Goal: Task Accomplishment & Management: Use online tool/utility

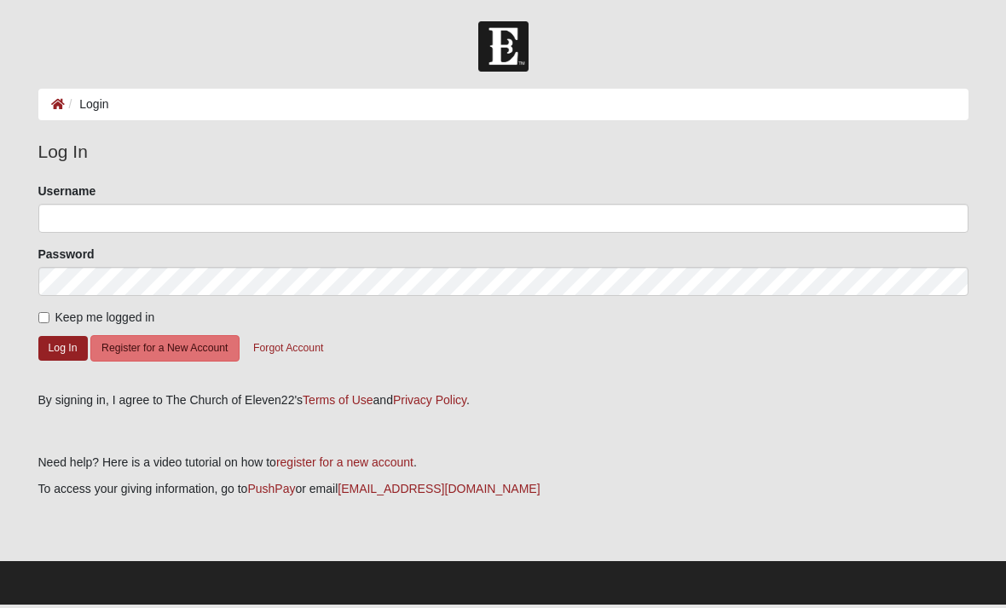
click at [63, 98] on icon at bounding box center [58, 104] width 14 height 12
click at [57, 345] on button "Log In" at bounding box center [62, 348] width 49 height 25
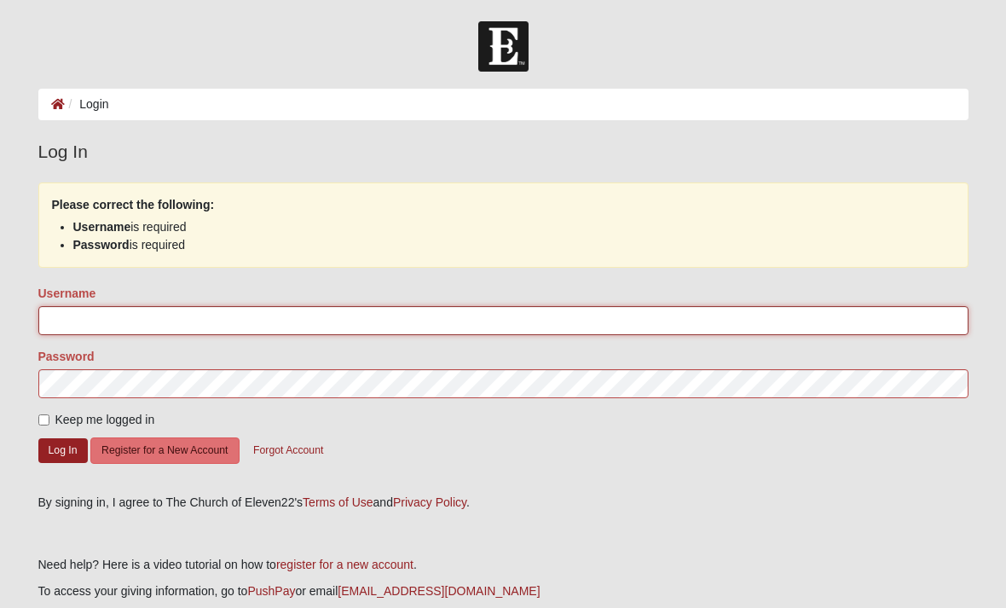
click at [67, 314] on input "Username" at bounding box center [503, 320] width 930 height 29
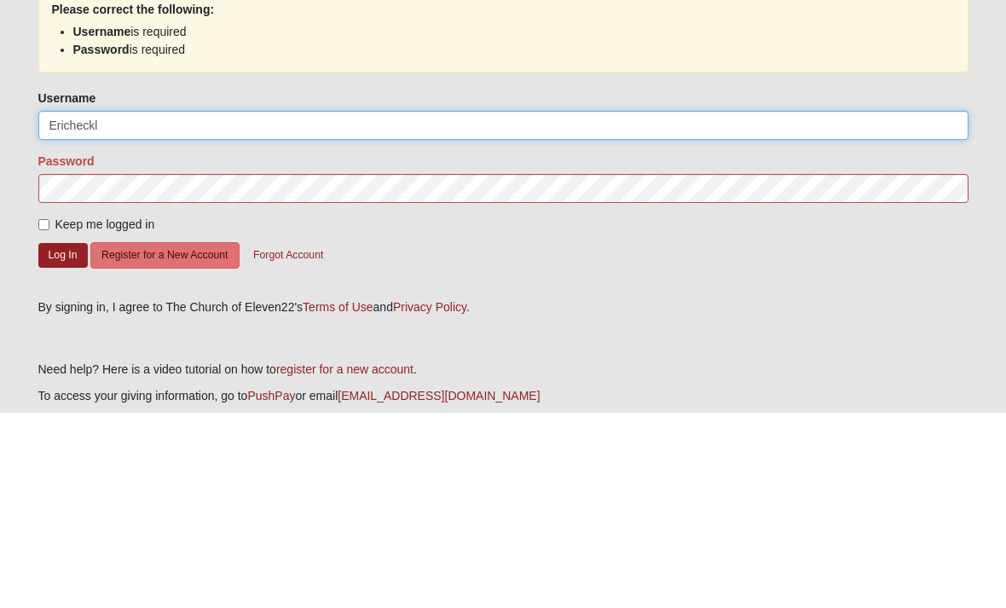
type input "Ericheckl"
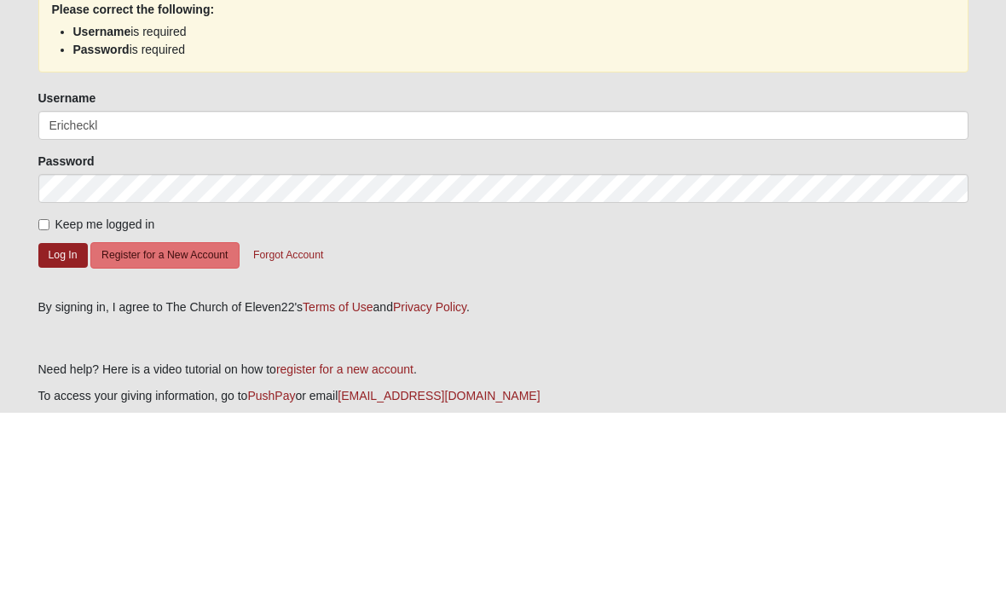
click at [43, 414] on input "Keep me logged in" at bounding box center [43, 419] width 11 height 11
checkbox input "true"
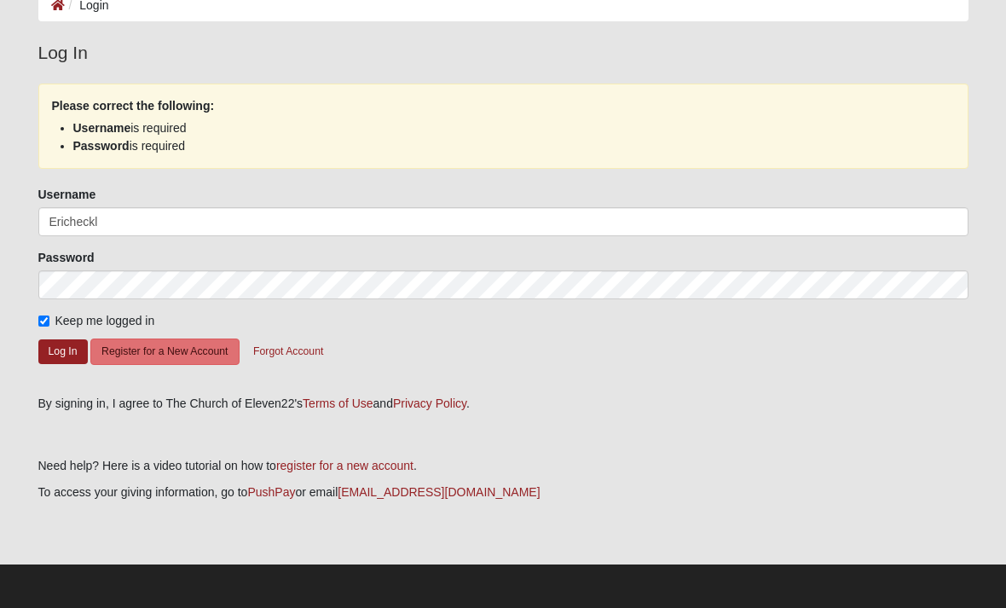
click at [60, 361] on button "Log In" at bounding box center [62, 351] width 49 height 25
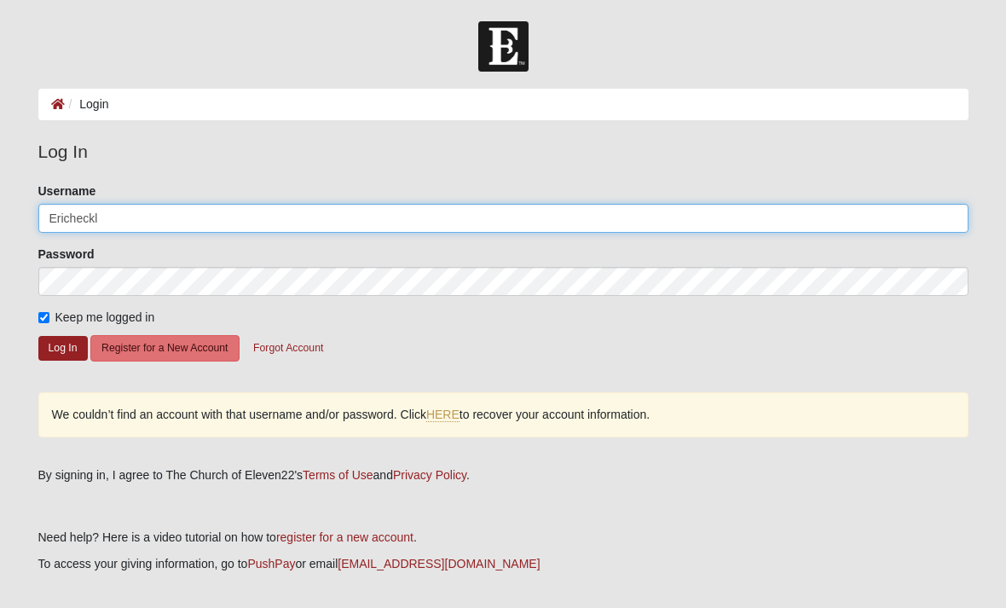
click at [125, 219] on input "Ericheckl" at bounding box center [503, 218] width 930 height 29
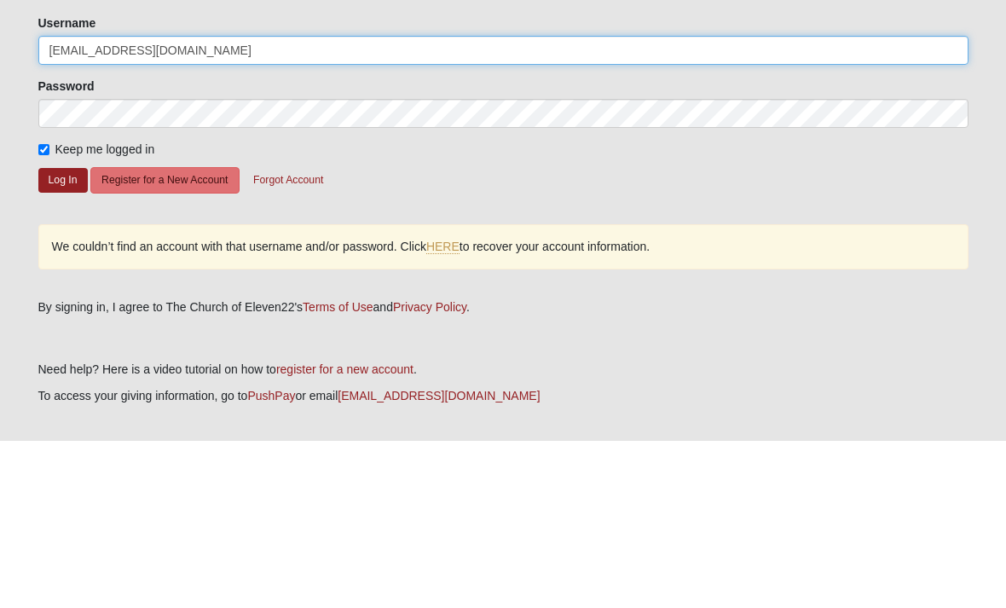
type input "Ericheckl@comcast.net"
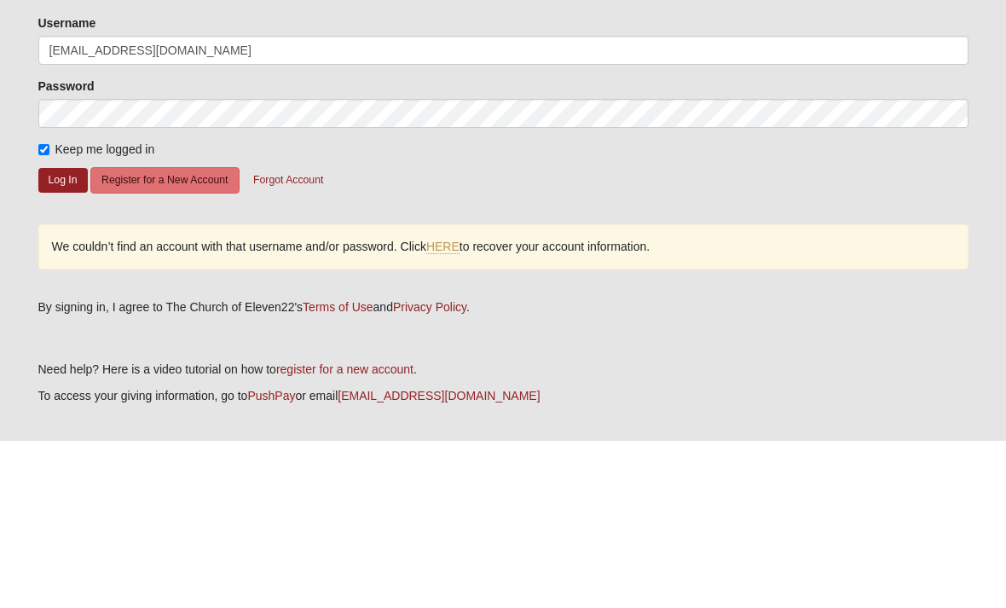
click at [55, 336] on button "Log In" at bounding box center [62, 348] width 49 height 25
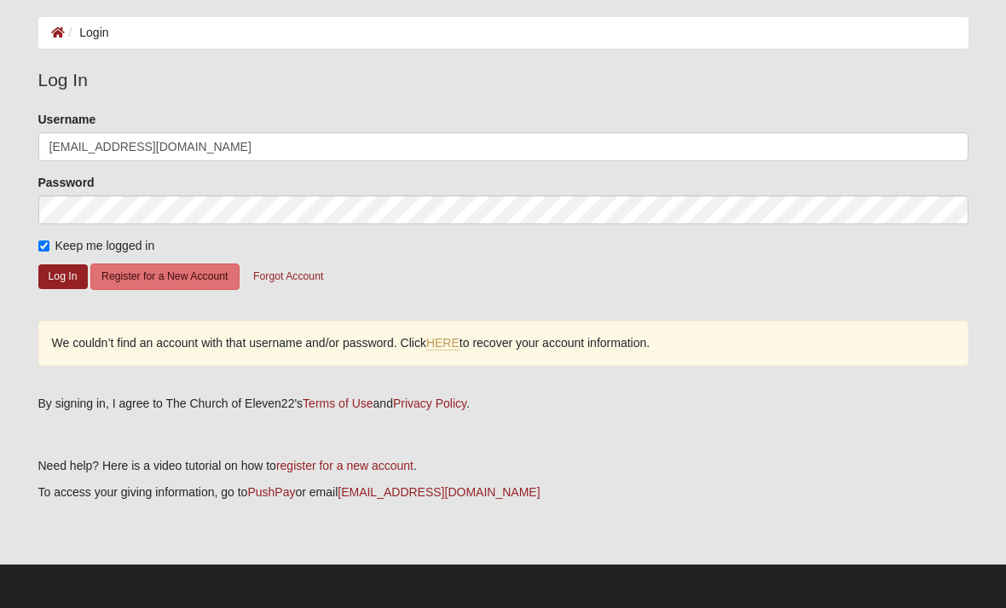
click at [48, 286] on button "Log In" at bounding box center [62, 276] width 49 height 25
click at [443, 342] on link "HERE" at bounding box center [442, 343] width 33 height 14
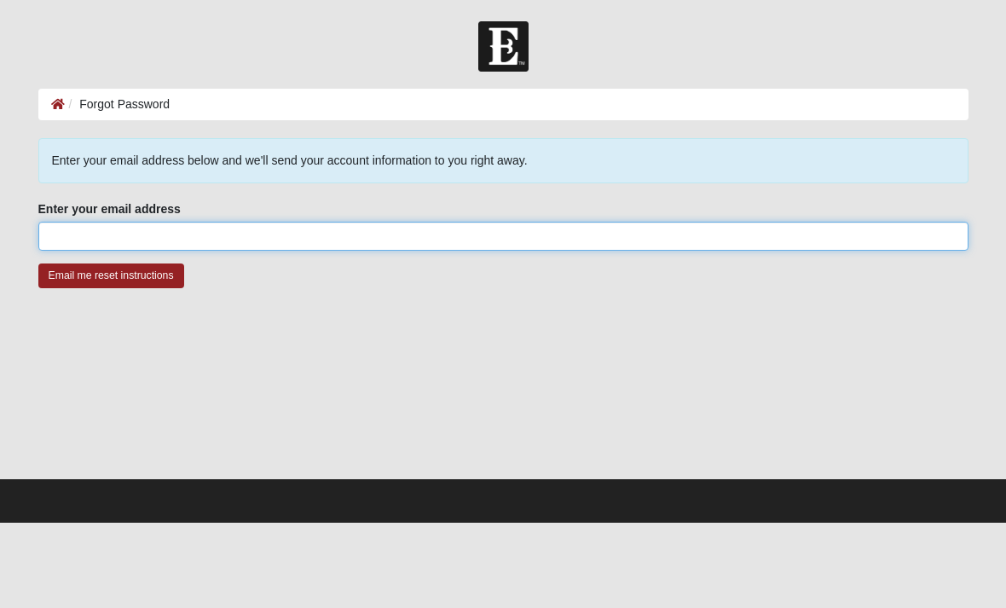
click at [135, 234] on input "Enter your email address" at bounding box center [503, 236] width 930 height 29
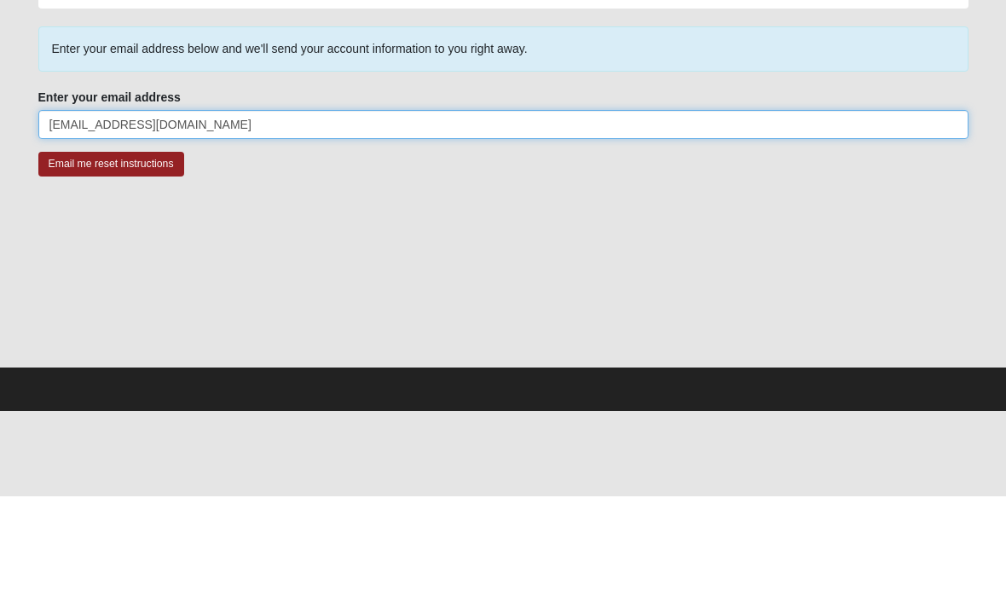
type input "[EMAIL_ADDRESS][DOMAIN_NAME]"
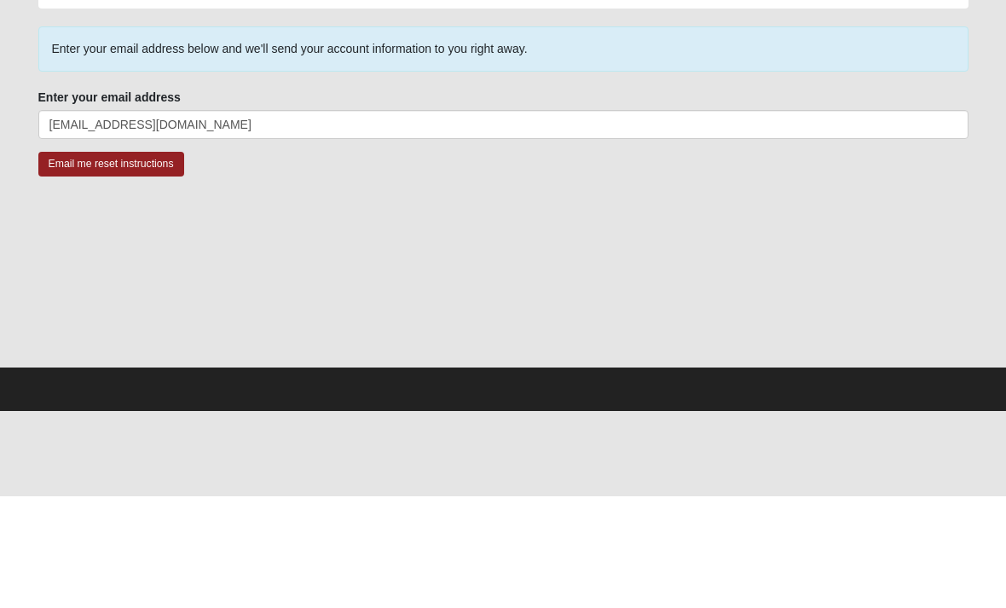
click at [98, 263] on input "Email me reset instructions" at bounding box center [111, 275] width 146 height 25
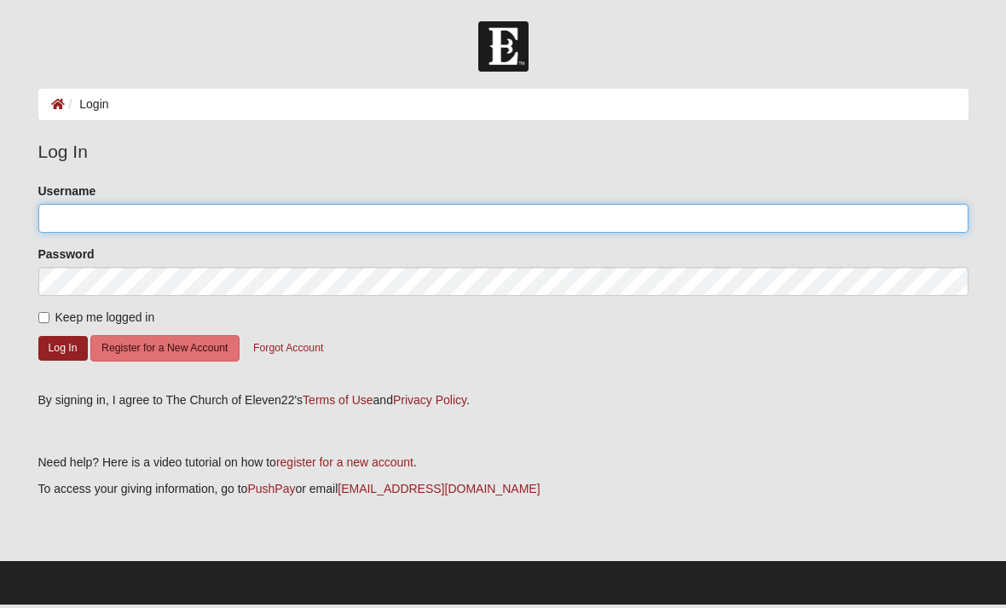
type input "Ericheckl"
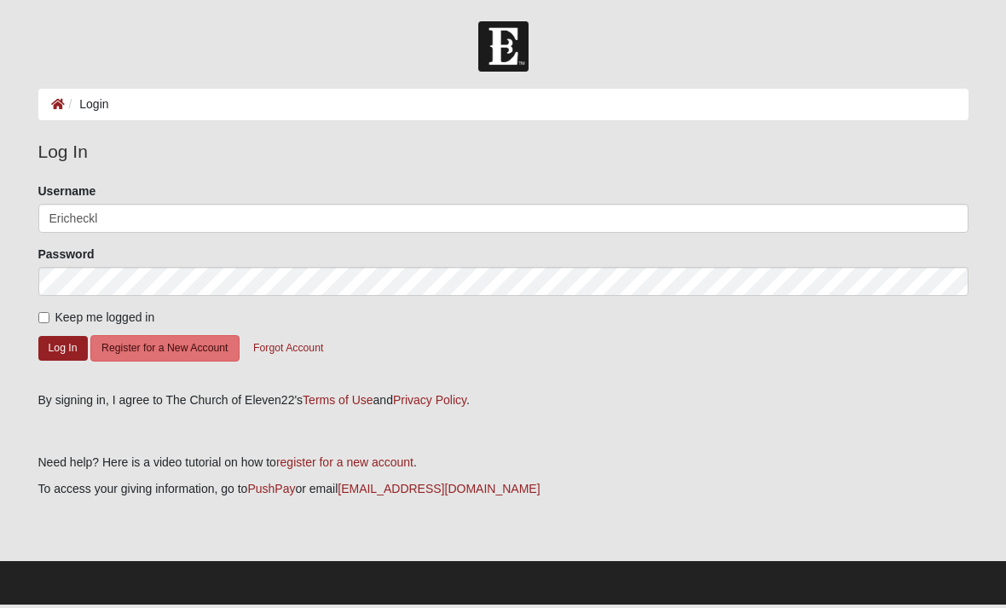
click at [62, 347] on button "Log In" at bounding box center [62, 348] width 49 height 25
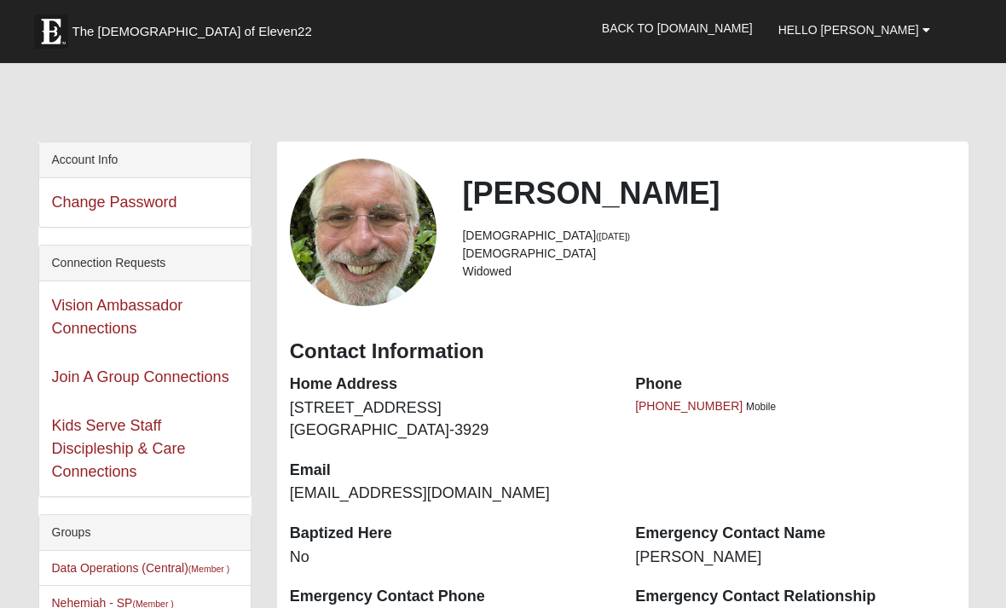
click at [60, 353] on div "Join A Group Connections" at bounding box center [144, 377] width 211 height 49
click at [110, 30] on span "The [DEMOGRAPHIC_DATA] of Eleven22" at bounding box center [192, 31] width 240 height 17
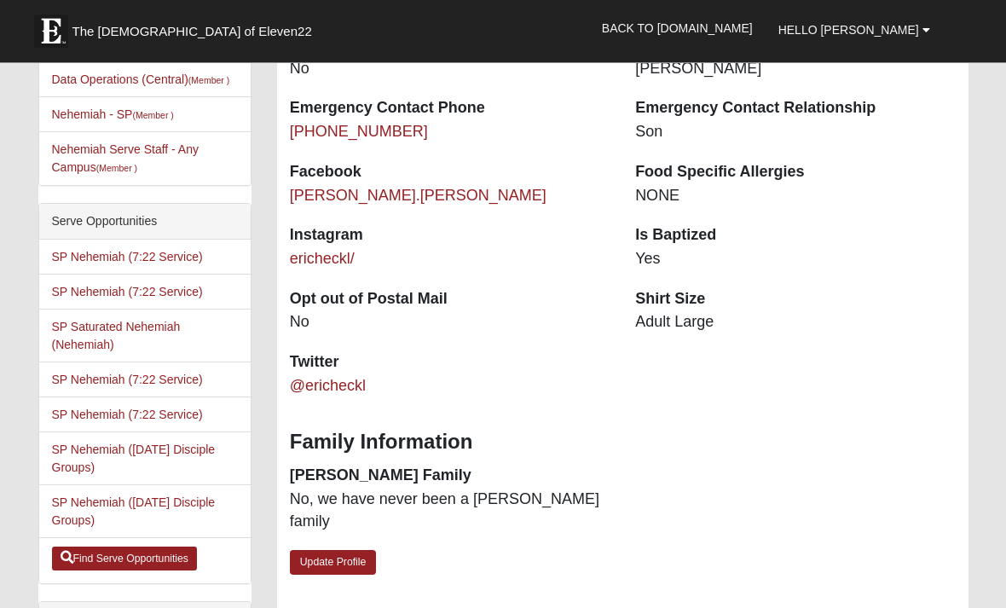
scroll to position [488, 0]
click at [117, 560] on link "Find Serve Opportunities" at bounding box center [125, 558] width 146 height 24
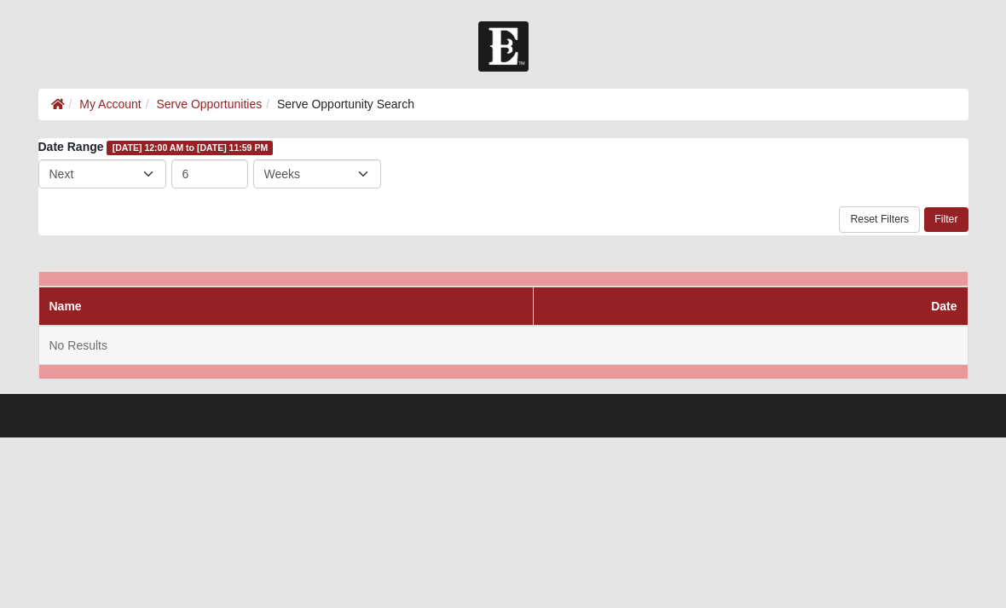
click at [110, 109] on link "My Account" at bounding box center [109, 104] width 61 height 14
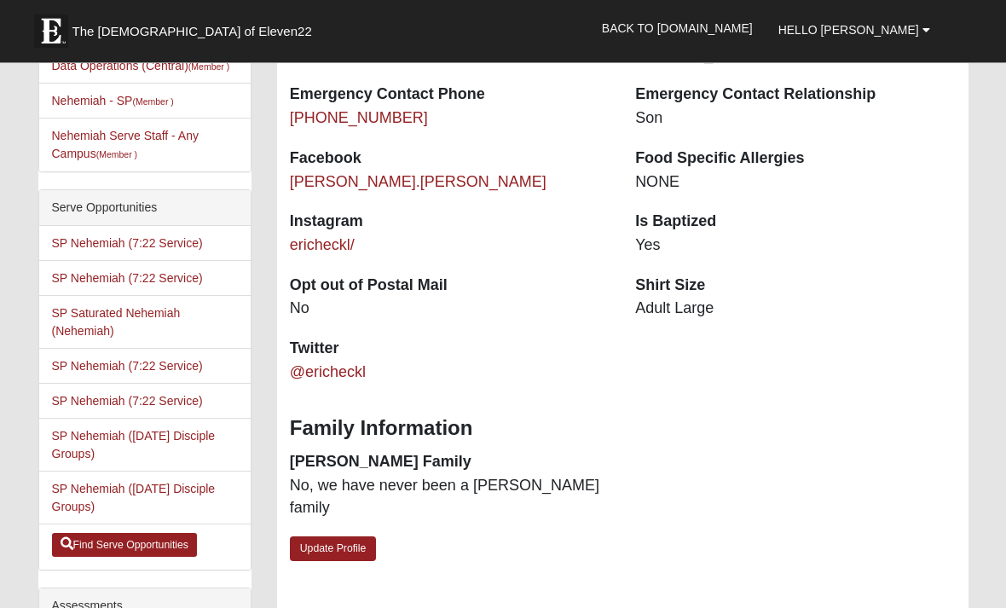
scroll to position [502, 0]
click at [90, 327] on link "SP Saturated Nehemiah (Nehemiah)" at bounding box center [116, 322] width 129 height 32
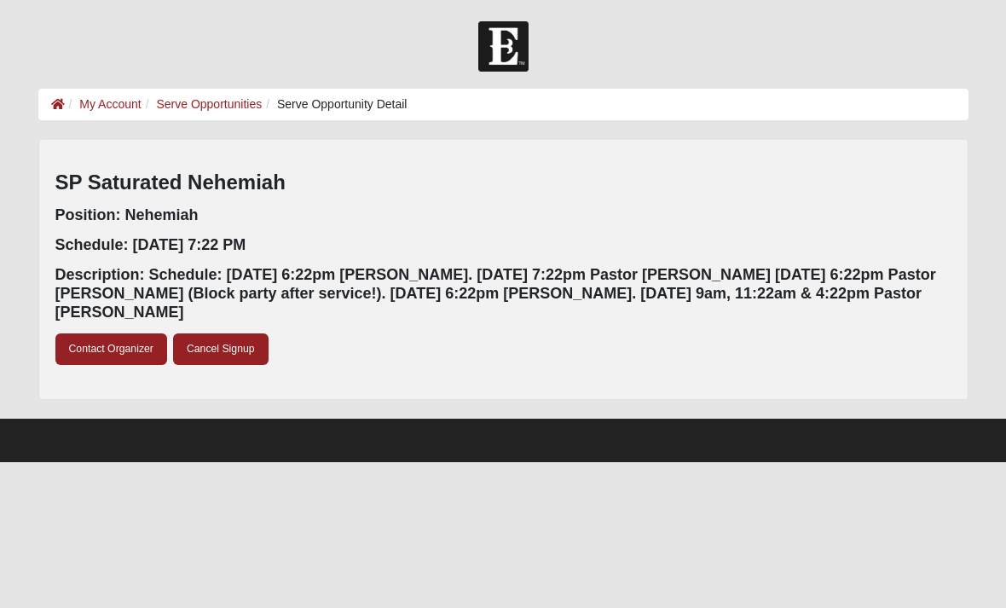
click at [200, 107] on link "Serve Opportunities" at bounding box center [209, 104] width 106 height 14
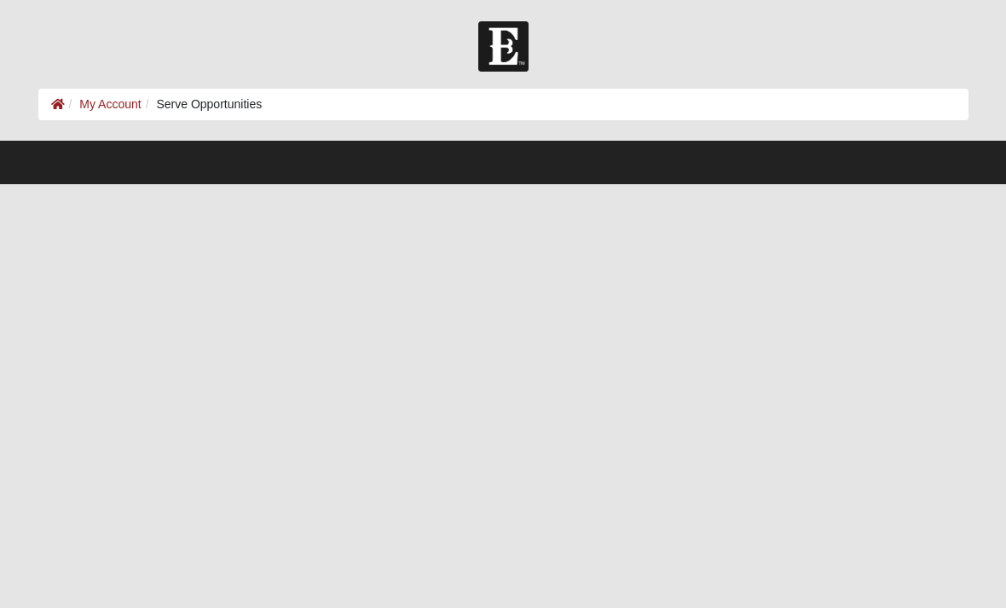
click at [98, 108] on link "My Account" at bounding box center [109, 104] width 61 height 14
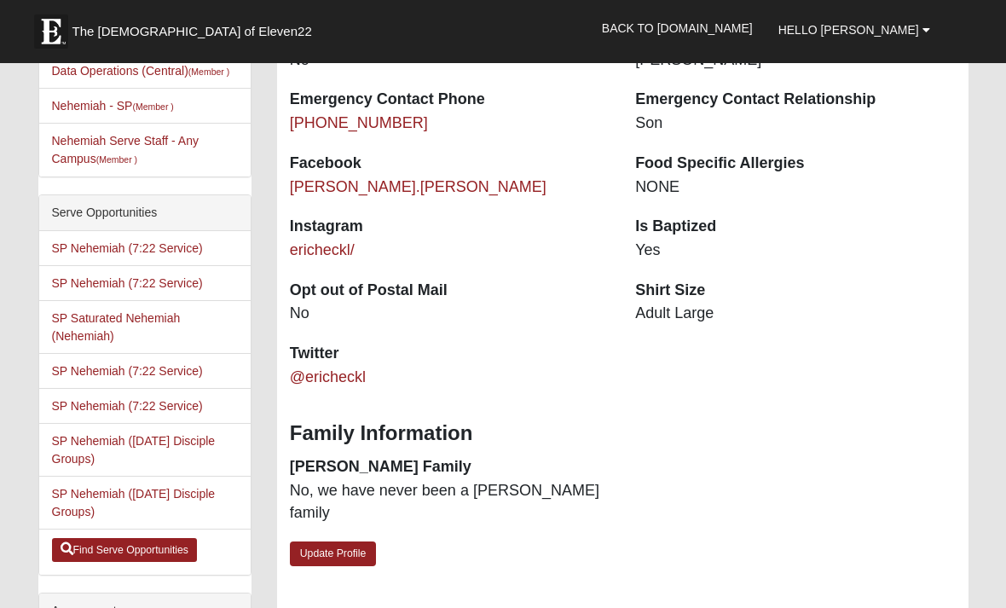
scroll to position [494, 0]
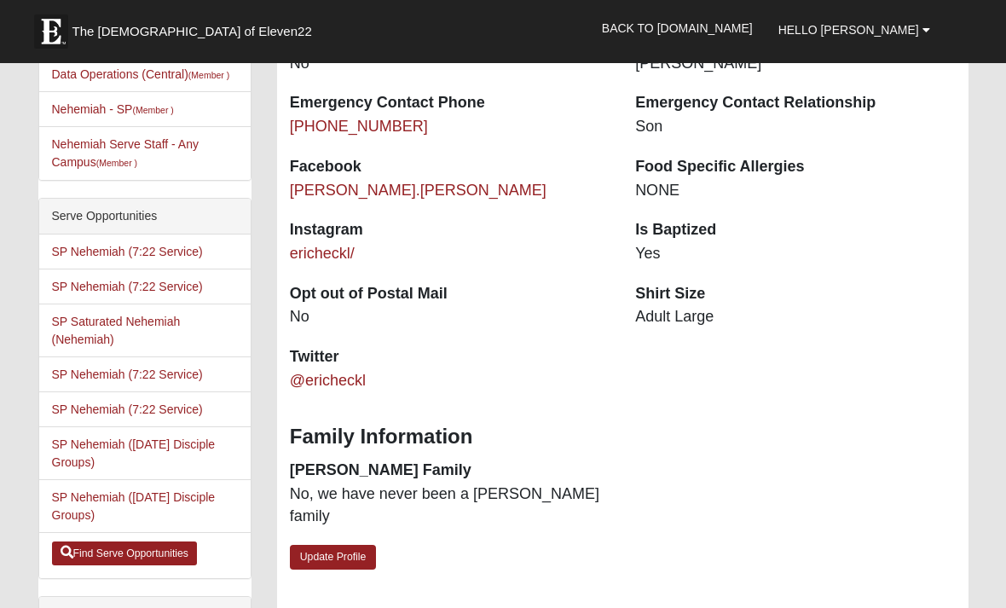
click at [101, 257] on link "SP Nehemiah (7:22 Service)" at bounding box center [127, 252] width 151 height 14
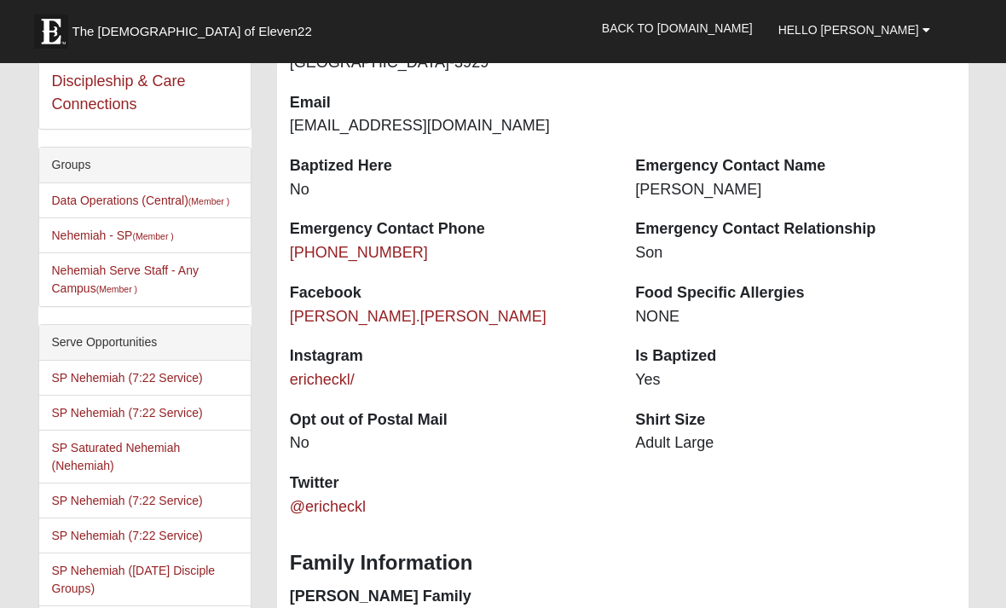
scroll to position [370, 0]
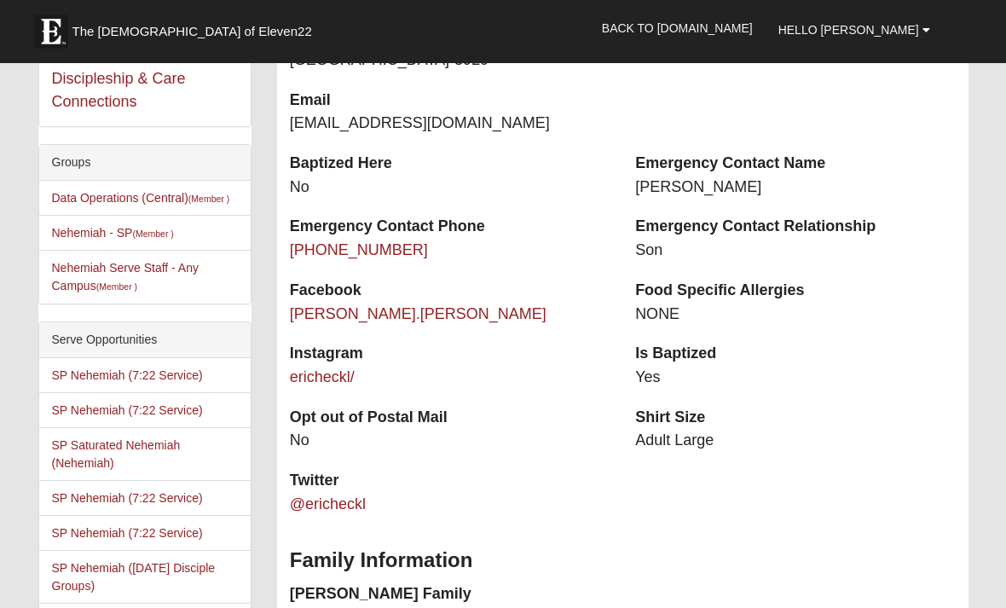
click at [67, 268] on link "Nehemiah Serve Staff - Any Campus (Member )" at bounding box center [125, 277] width 147 height 32
click at [79, 274] on link "Nehemiah Serve Staff - Any Campus (Member )" at bounding box center [125, 277] width 147 height 32
click at [68, 230] on link "Nehemiah - SP (Member )" at bounding box center [113, 233] width 122 height 14
click at [109, 240] on link "Nehemiah - SP (Member )" at bounding box center [113, 233] width 122 height 14
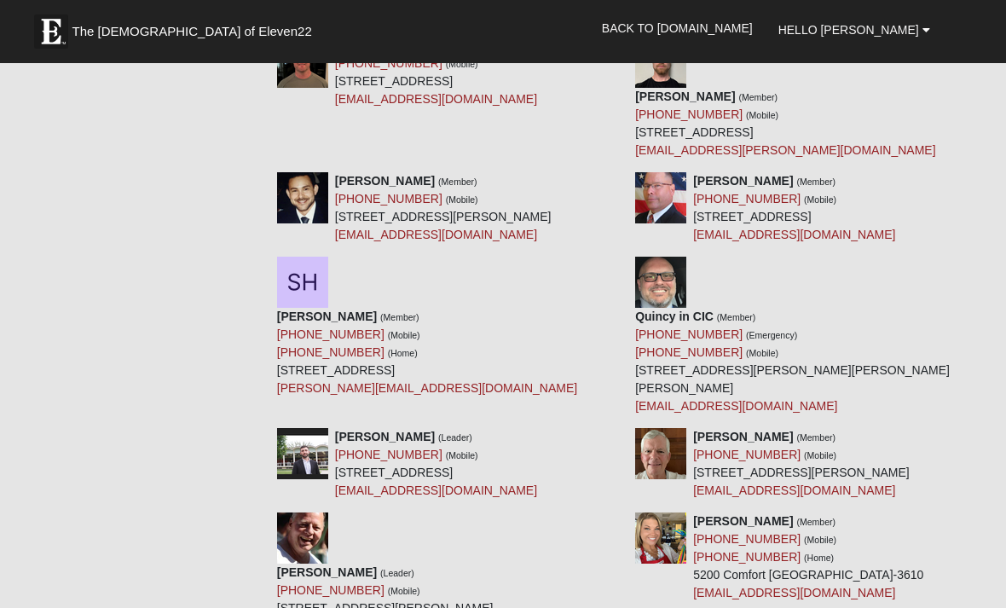
scroll to position [5264, 0]
click at [740, 32] on link "Back to COE22.com" at bounding box center [677, 28] width 176 height 43
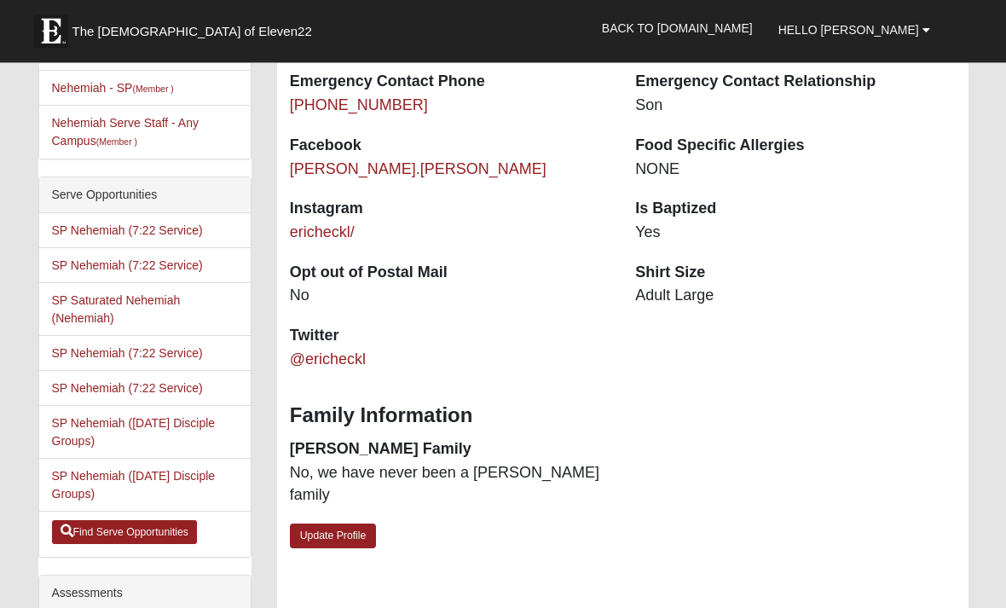
scroll to position [516, 0]
click at [85, 319] on link "SP Saturated Nehemiah (Nehemiah)" at bounding box center [116, 308] width 129 height 32
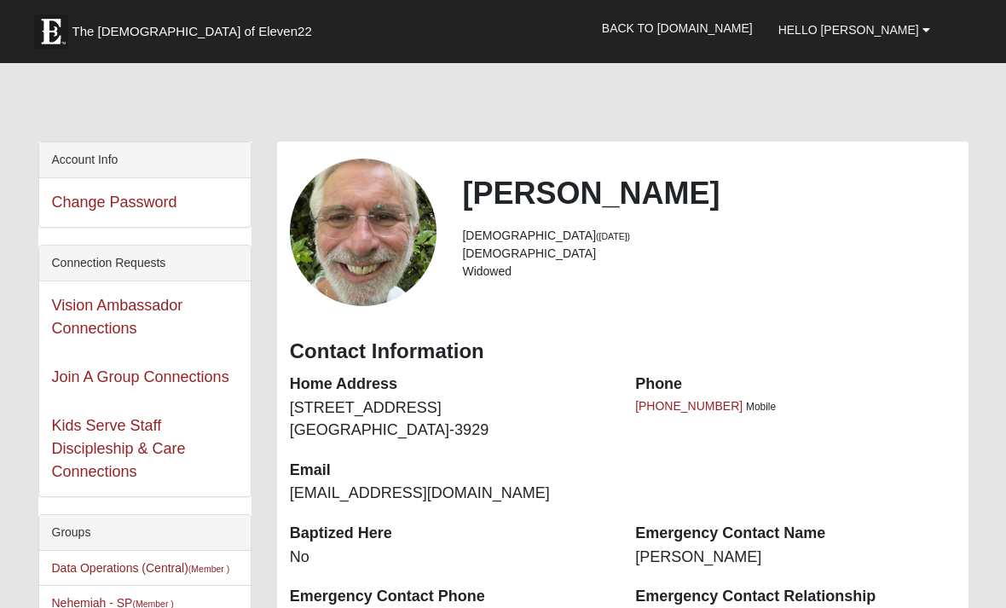
scroll to position [570, 0]
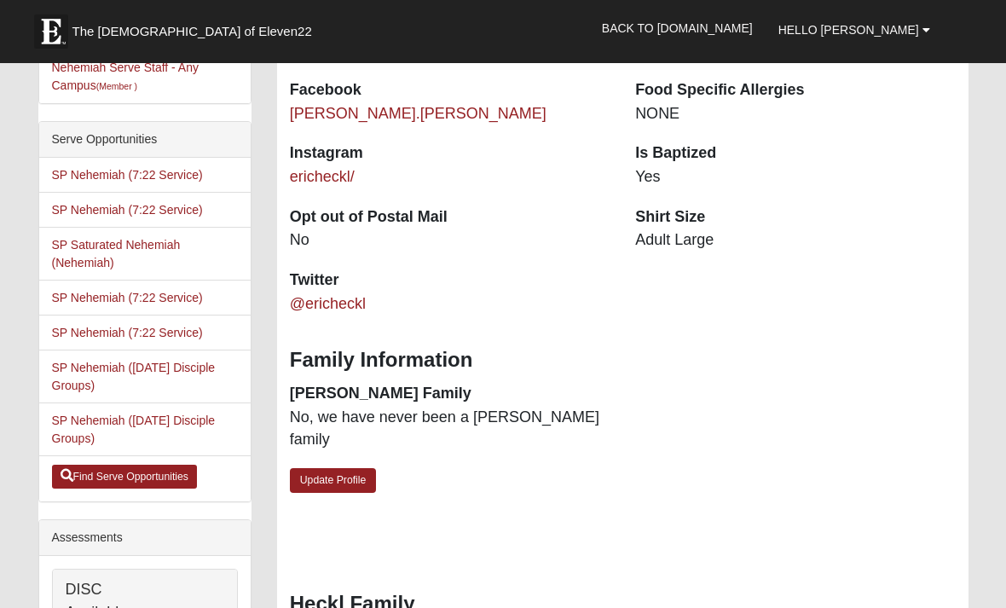
click at [98, 179] on link "SP Nehemiah (7:22 Service)" at bounding box center [127, 175] width 151 height 14
click at [94, 208] on link "SP Nehemiah (7:22 Service)" at bounding box center [127, 210] width 151 height 14
click at [78, 301] on link "SP Nehemiah (7:22 Service)" at bounding box center [127, 298] width 151 height 14
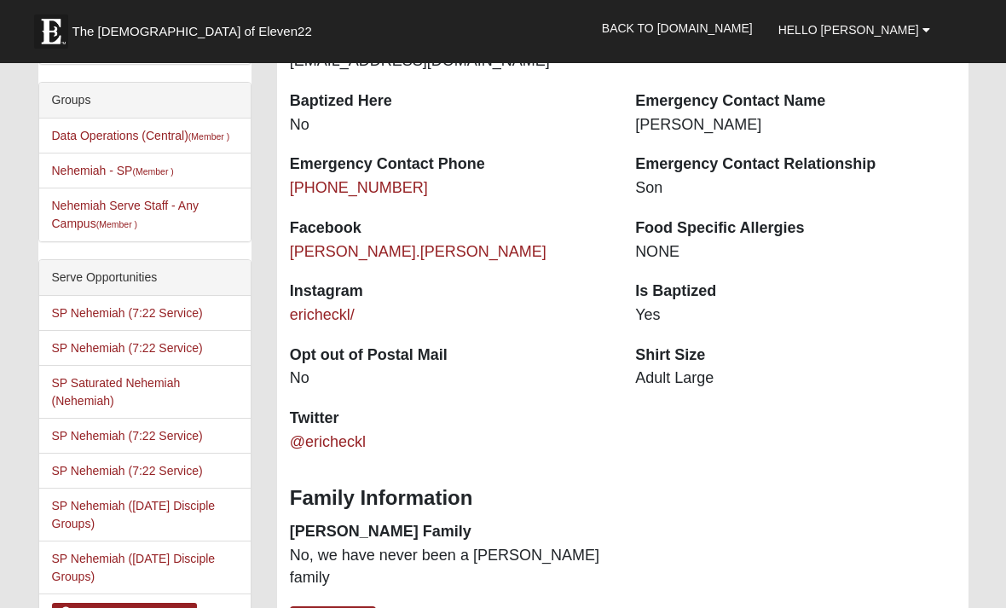
scroll to position [431, 0]
